Goal: Find specific page/section: Find specific page/section

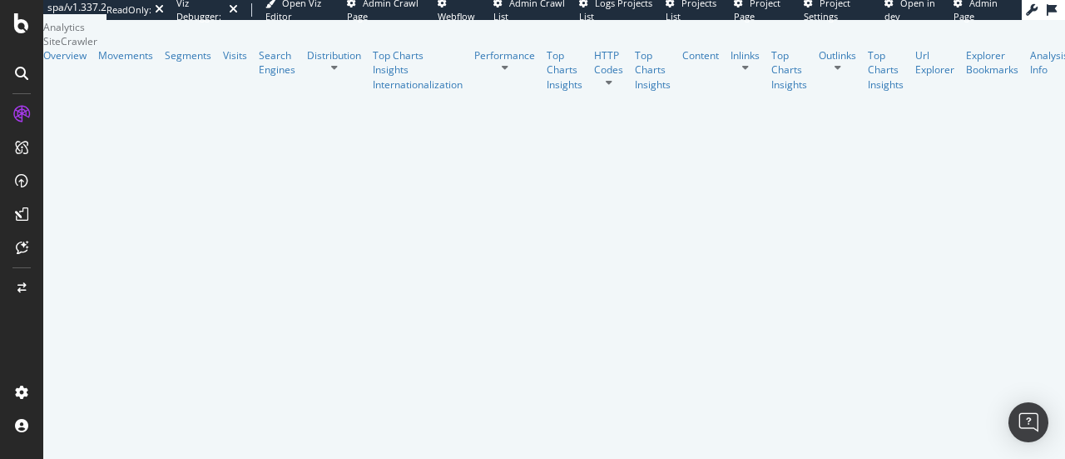
click at [26, 77] on icon at bounding box center [21, 73] width 13 height 13
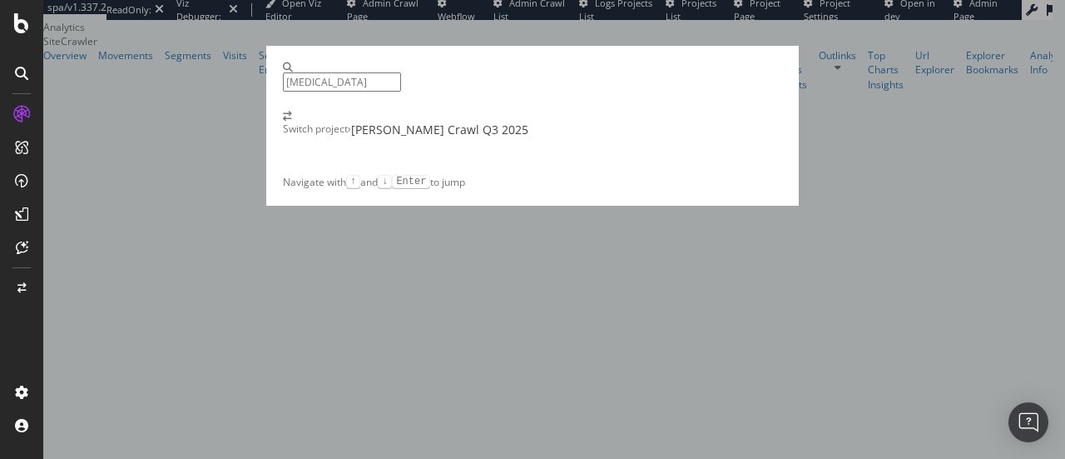
type input "[MEDICAL_DATA]"
click at [519, 138] on div "Switch project › Picard Crawl Q3 2025" at bounding box center [532, 125] width 499 height 27
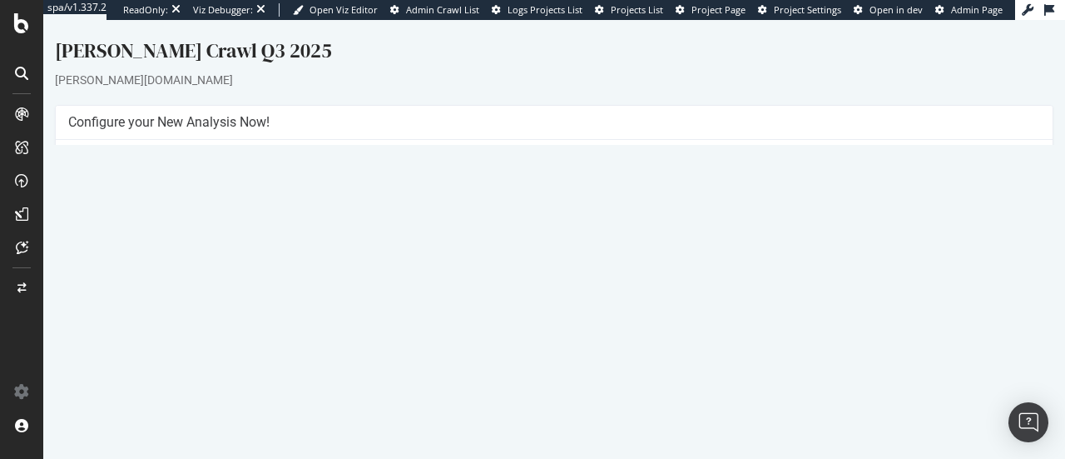
scroll to position [238, 0]
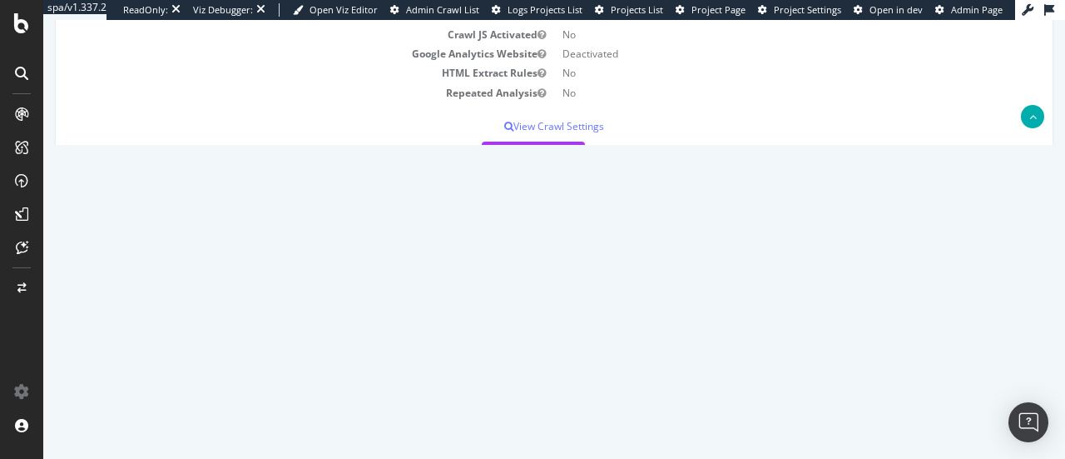
click at [106, 310] on link "[DATE] report" at bounding box center [113, 311] width 64 height 14
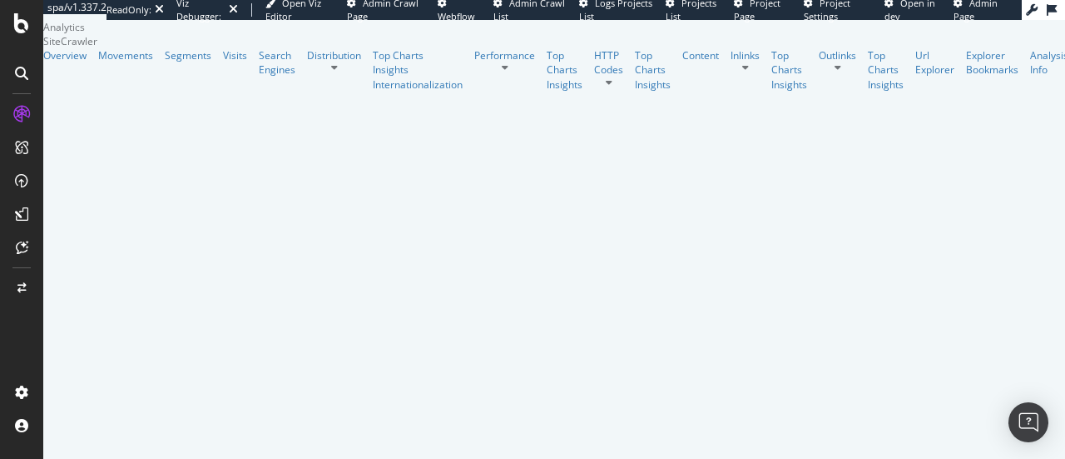
click at [25, 70] on icon at bounding box center [21, 73] width 13 height 13
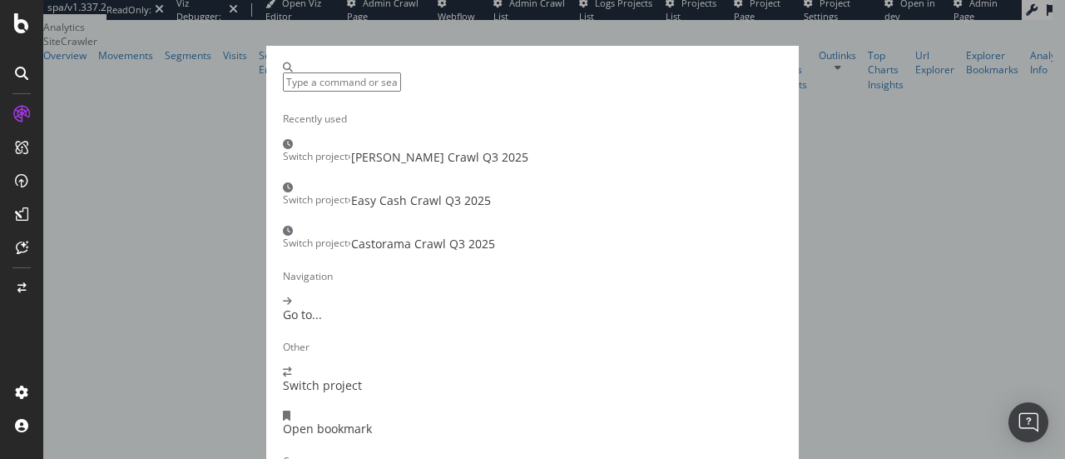
click at [443, 166] on div "[PERSON_NAME] Crawl Q3 2025" at bounding box center [439, 157] width 177 height 17
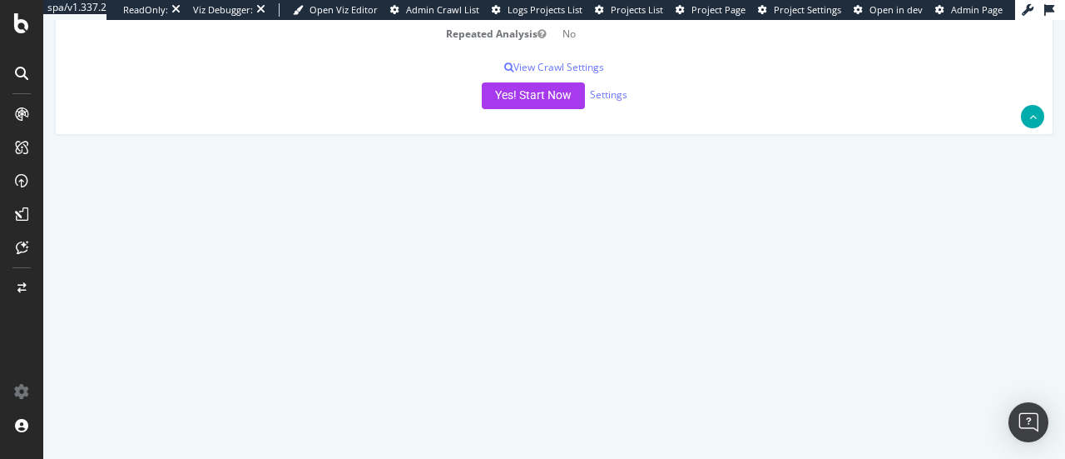
scroll to position [320, 0]
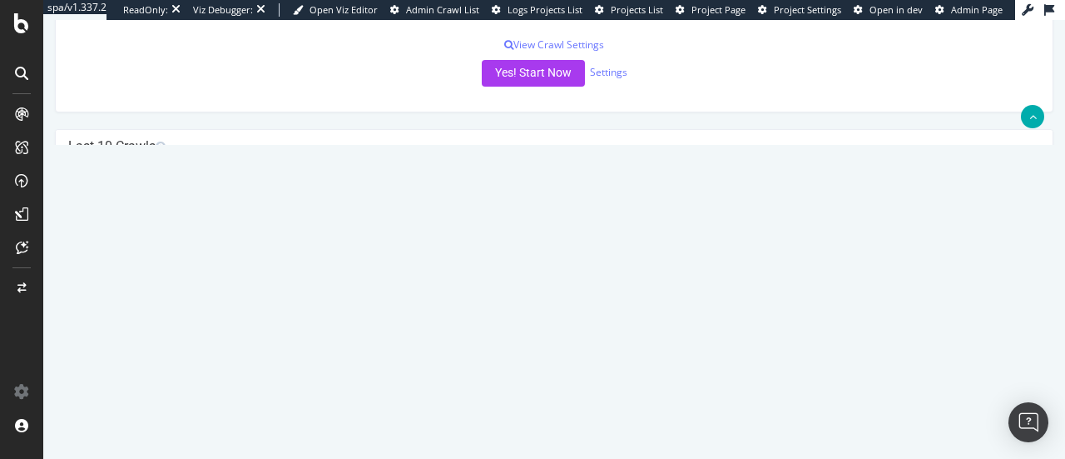
click at [145, 225] on link "[DATE] report" at bounding box center [113, 229] width 64 height 14
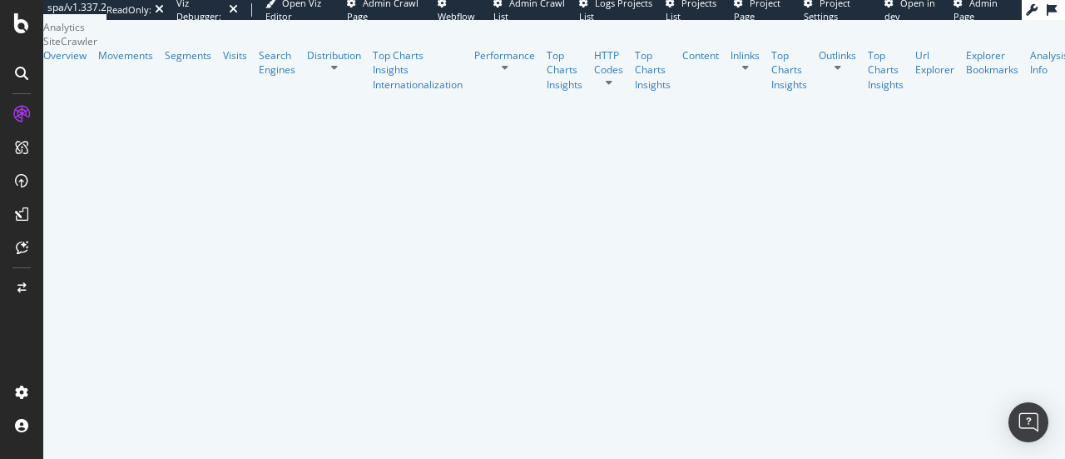
click at [25, 71] on icon at bounding box center [21, 73] width 13 height 13
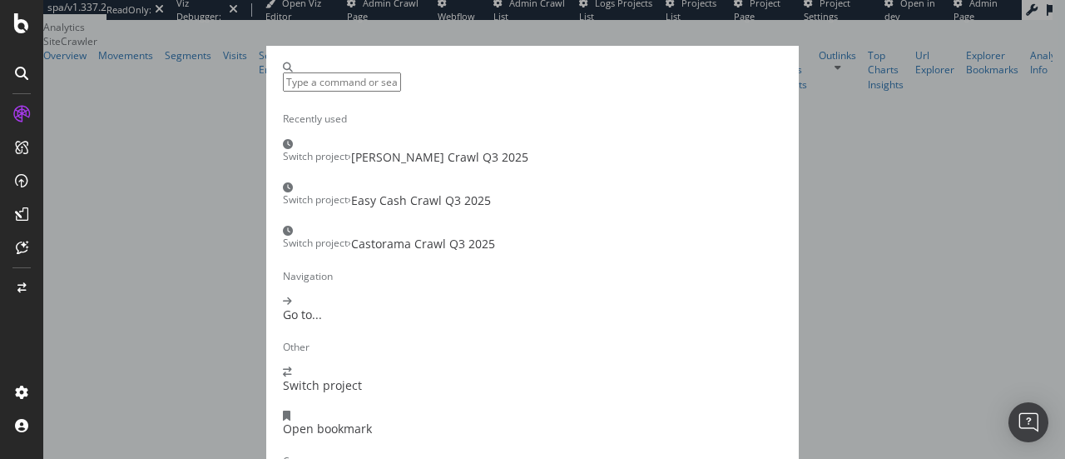
click at [379, 166] on div "[PERSON_NAME] Crawl Q3 2025" at bounding box center [439, 157] width 177 height 17
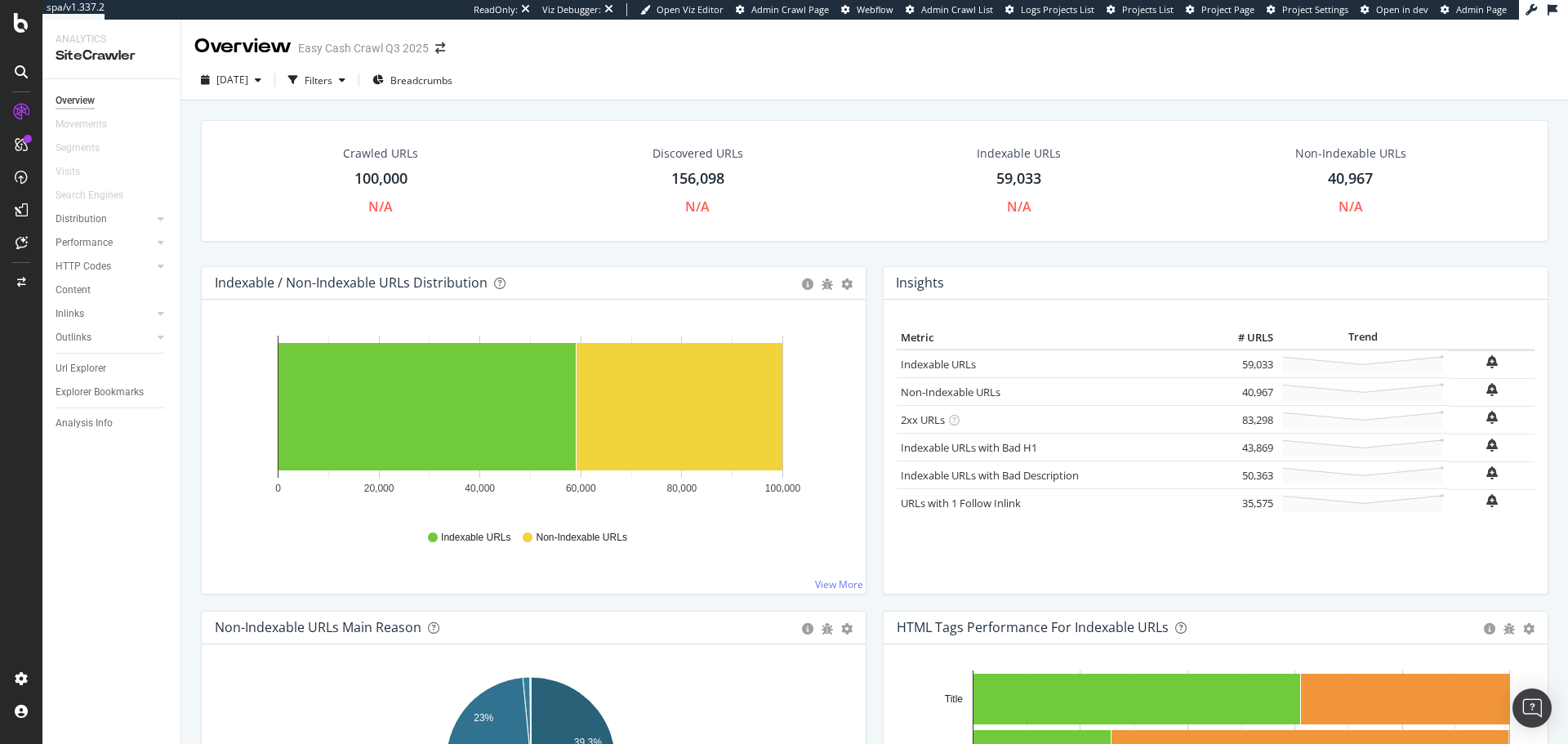
click at [17, 79] on div at bounding box center [21, 72] width 26 height 27
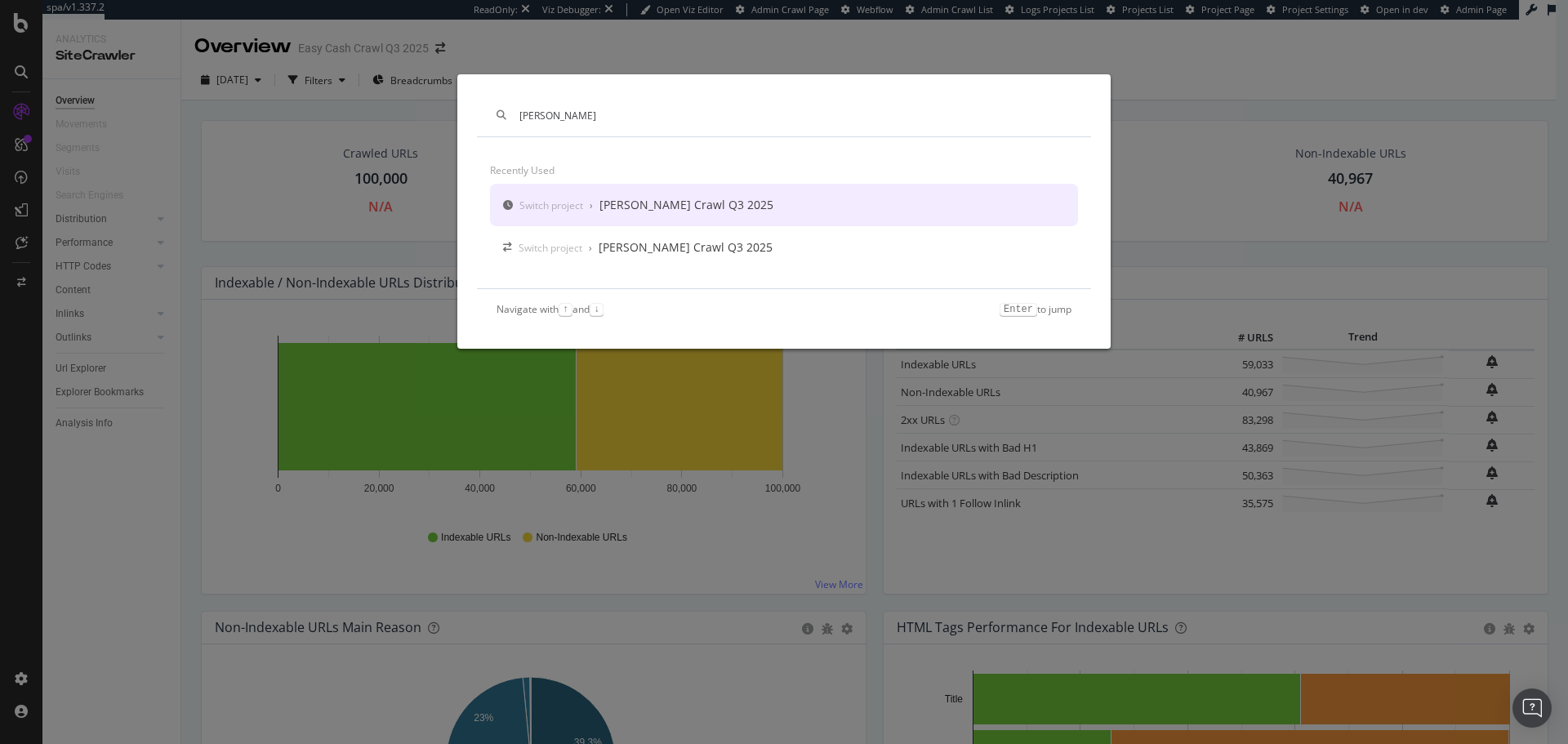
type input "[PERSON_NAME]"
click at [660, 212] on div "[PERSON_NAME] Crawl Q3 2025" at bounding box center [686, 205] width 174 height 17
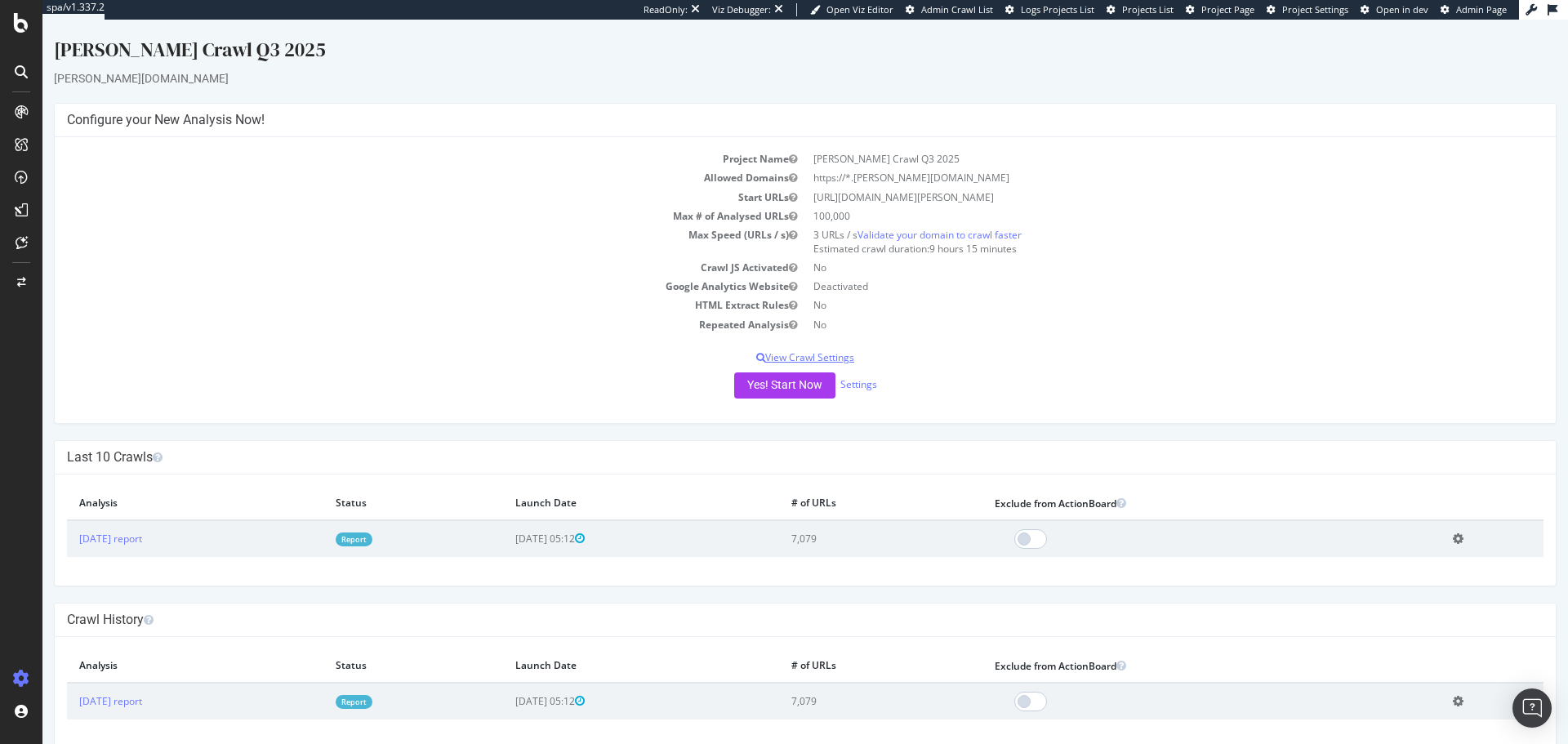
scroll to position [23, 0]
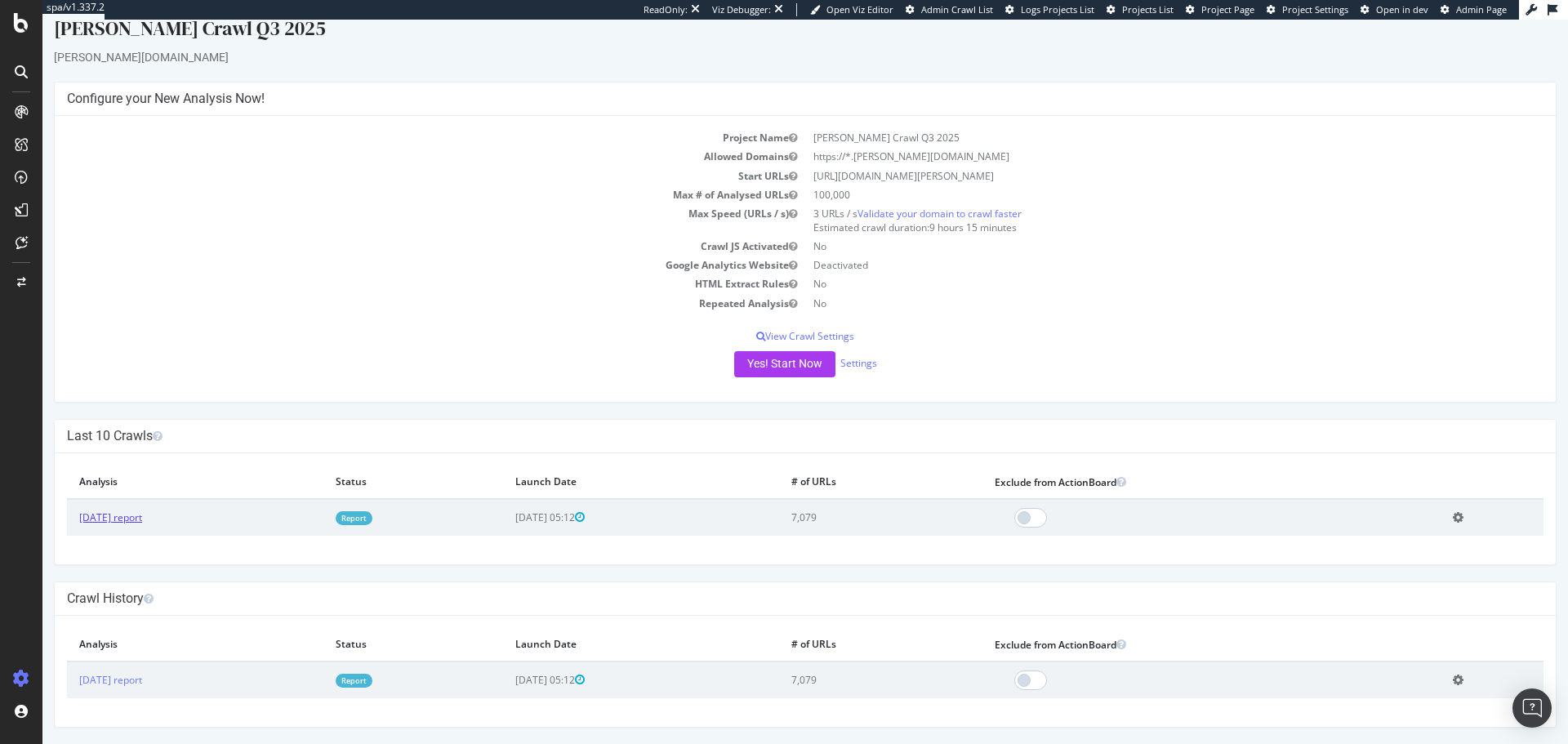
click at [142, 523] on link "[DATE] report" at bounding box center [111, 517] width 63 height 14
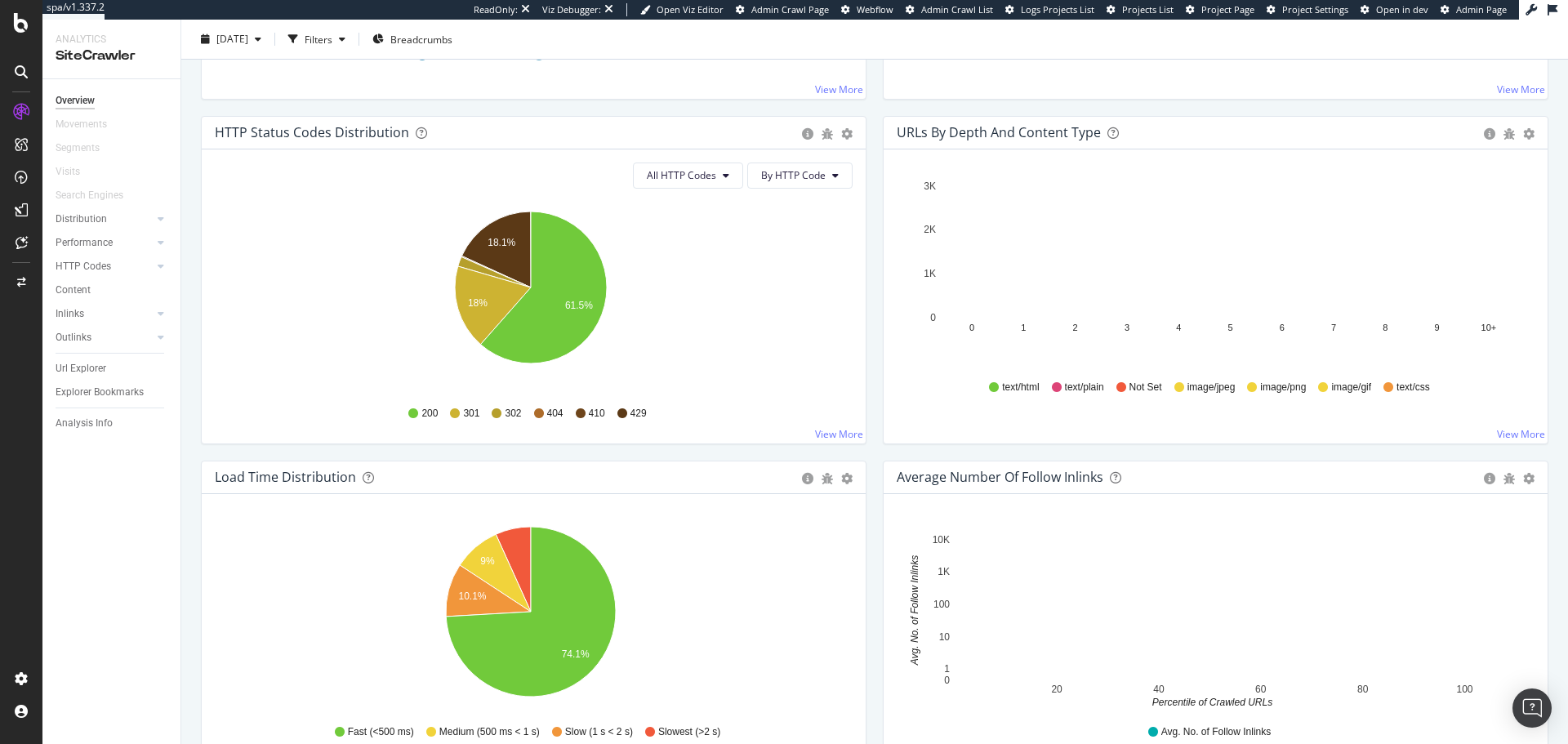
scroll to position [803, 0]
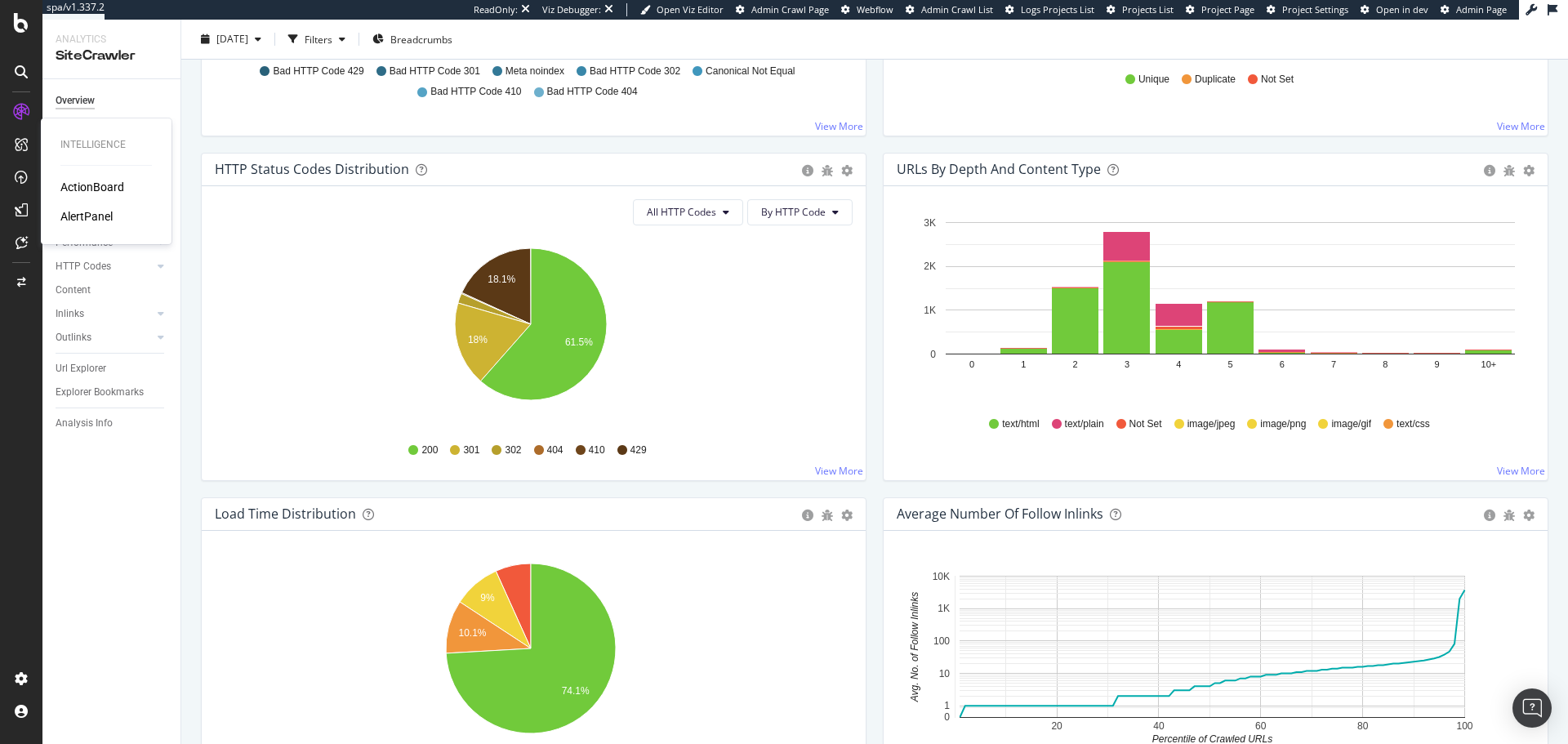
click at [101, 184] on div "ActionBoard" at bounding box center [92, 186] width 64 height 17
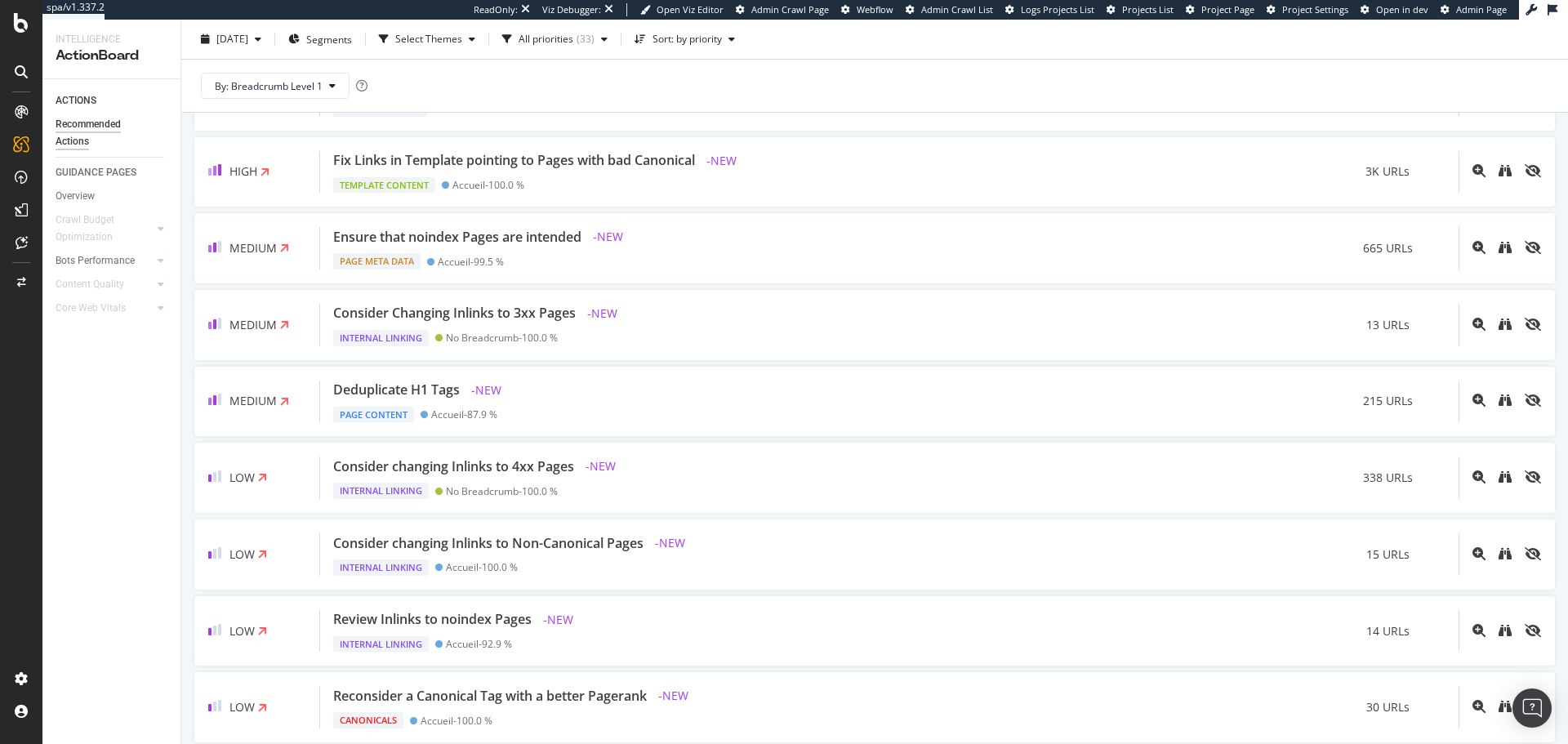
scroll to position [635, 0]
